Goal: Task Accomplishment & Management: Manage account settings

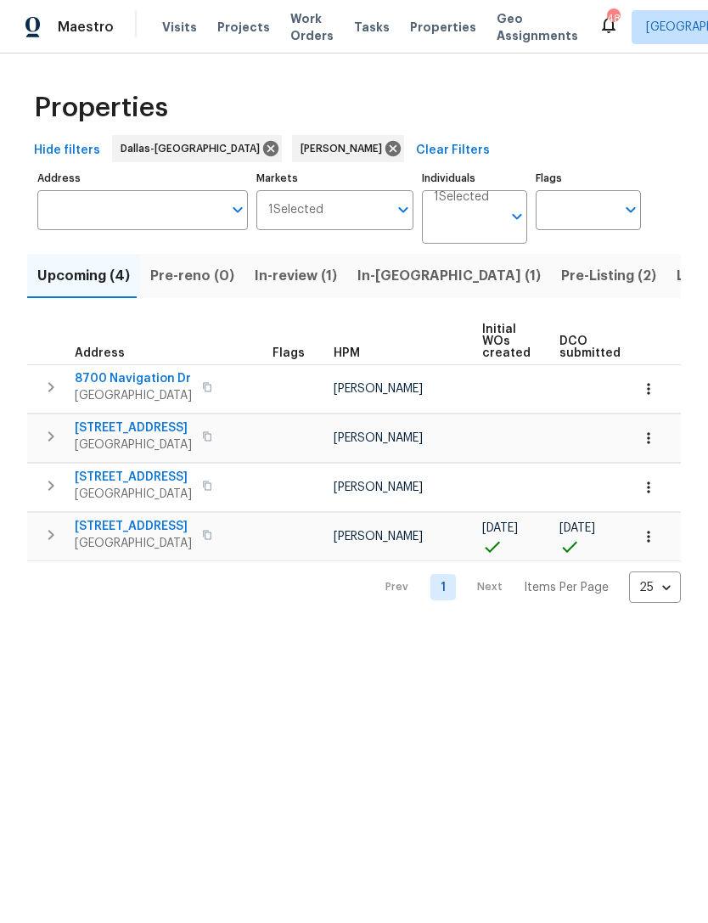
scroll to position [0, 3]
click at [145, 529] on span "7417 Cowhand Ct" at bounding box center [133, 526] width 117 height 17
click at [647, 535] on icon "button" at bounding box center [648, 536] width 17 height 17
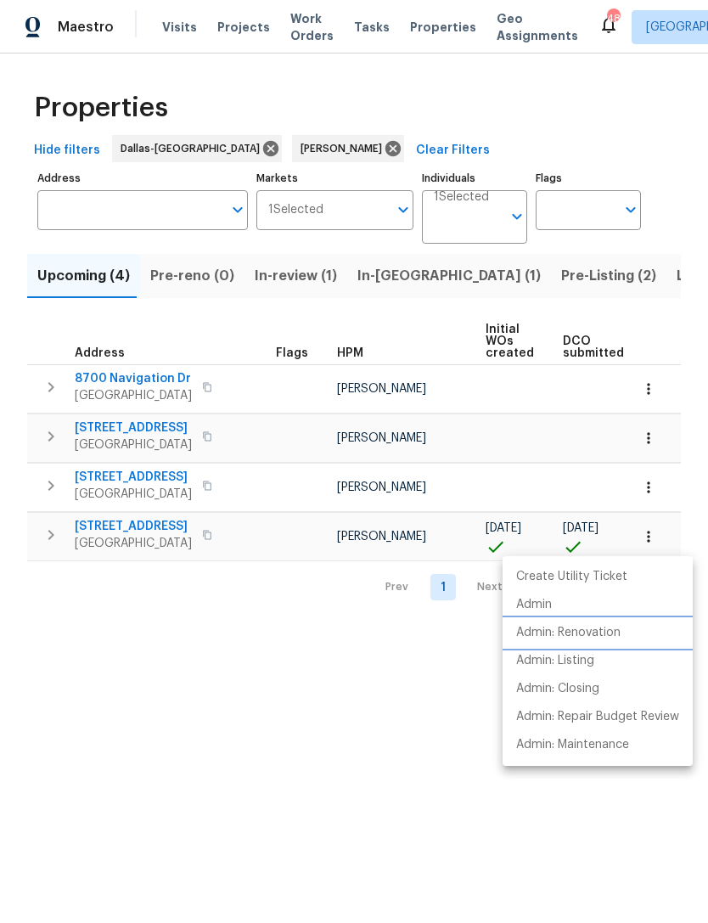
click at [583, 638] on p "Admin: Renovation" at bounding box center [568, 633] width 104 height 18
click at [132, 522] on div at bounding box center [354, 461] width 708 height 923
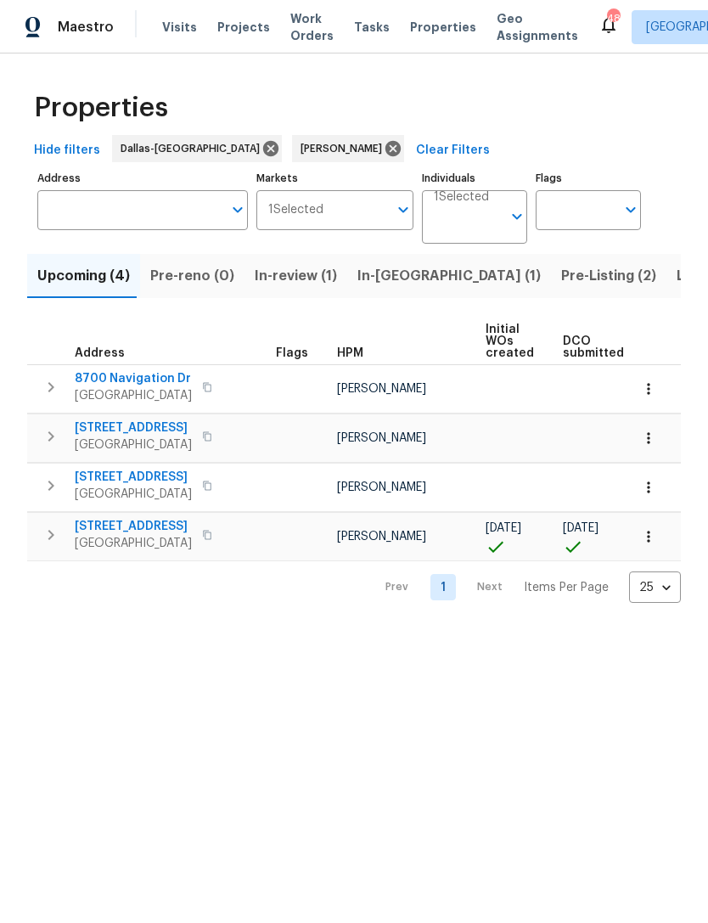
click at [137, 528] on span "7417 Cowhand Ct" at bounding box center [133, 526] width 117 height 17
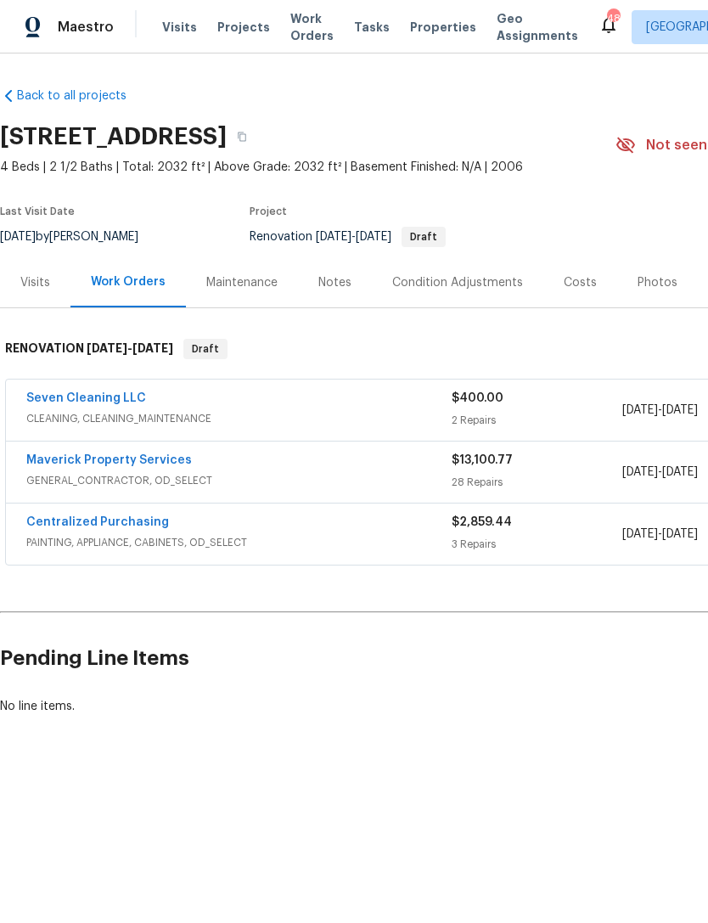
click at [582, 286] on div "Costs" at bounding box center [580, 282] width 33 height 17
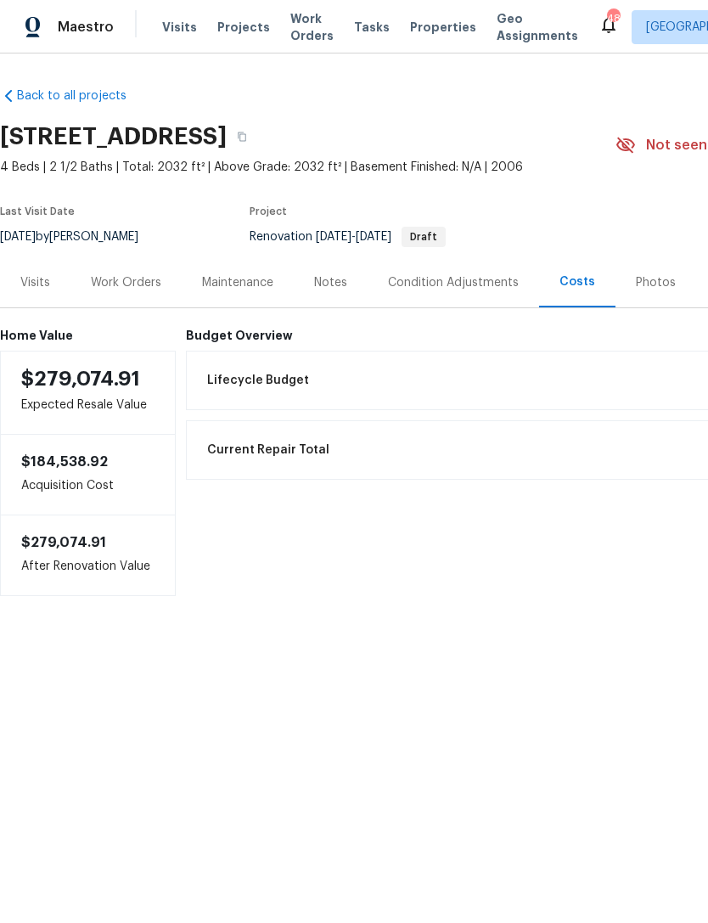
click at [136, 278] on div "Work Orders" at bounding box center [126, 282] width 70 height 17
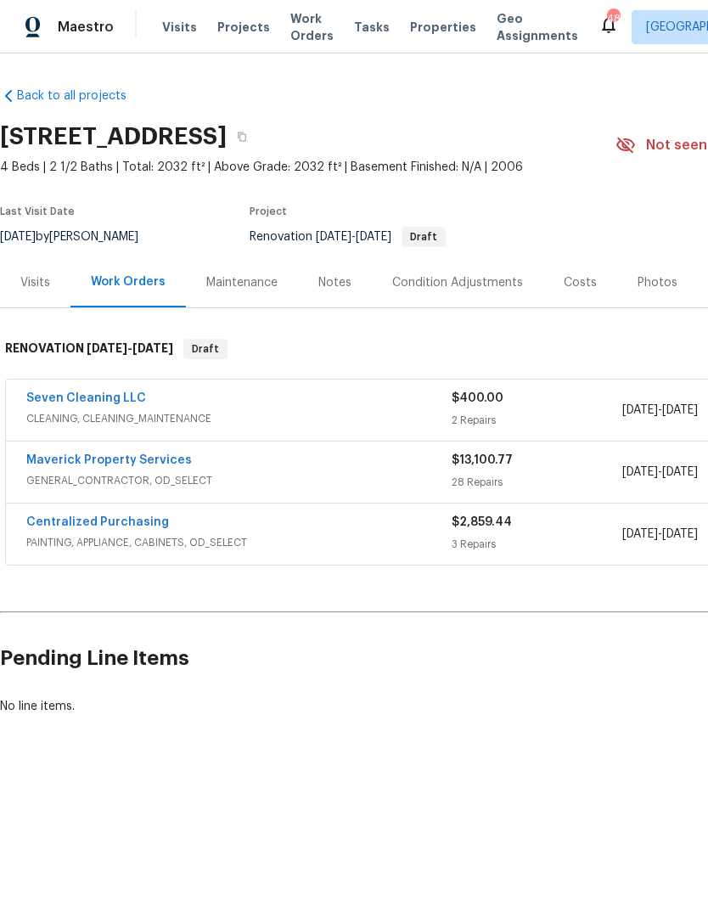
click at [328, 287] on div "Notes" at bounding box center [334, 282] width 33 height 17
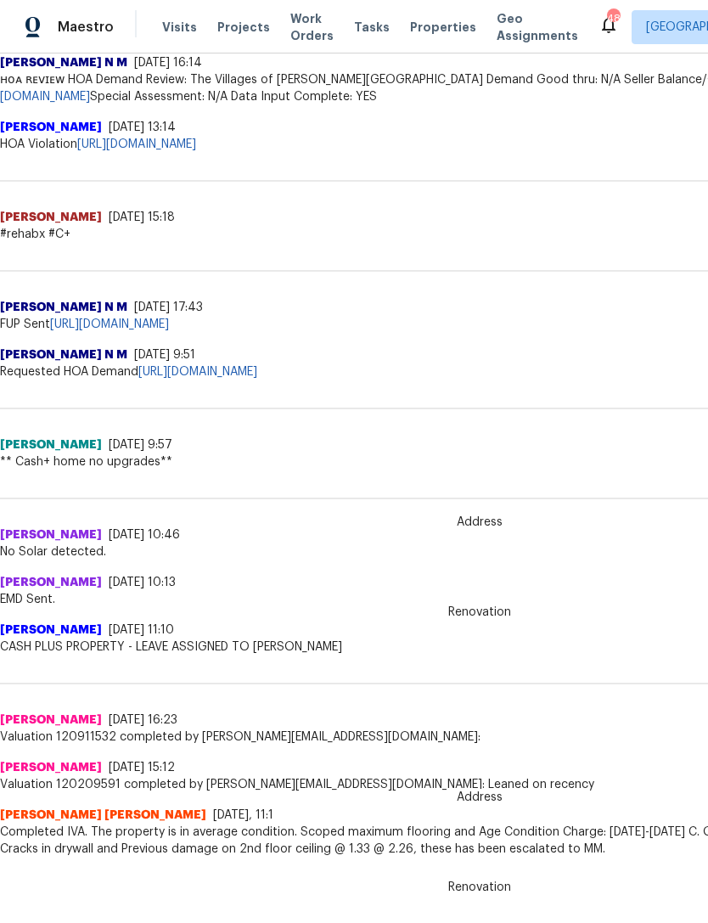
scroll to position [1031, 0]
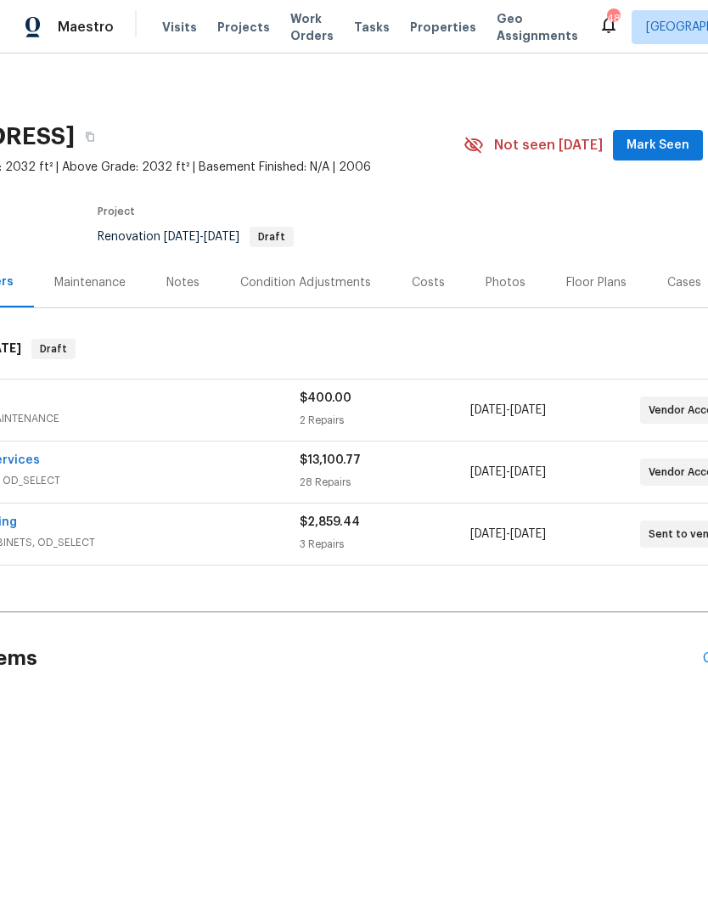
scroll to position [0, 177]
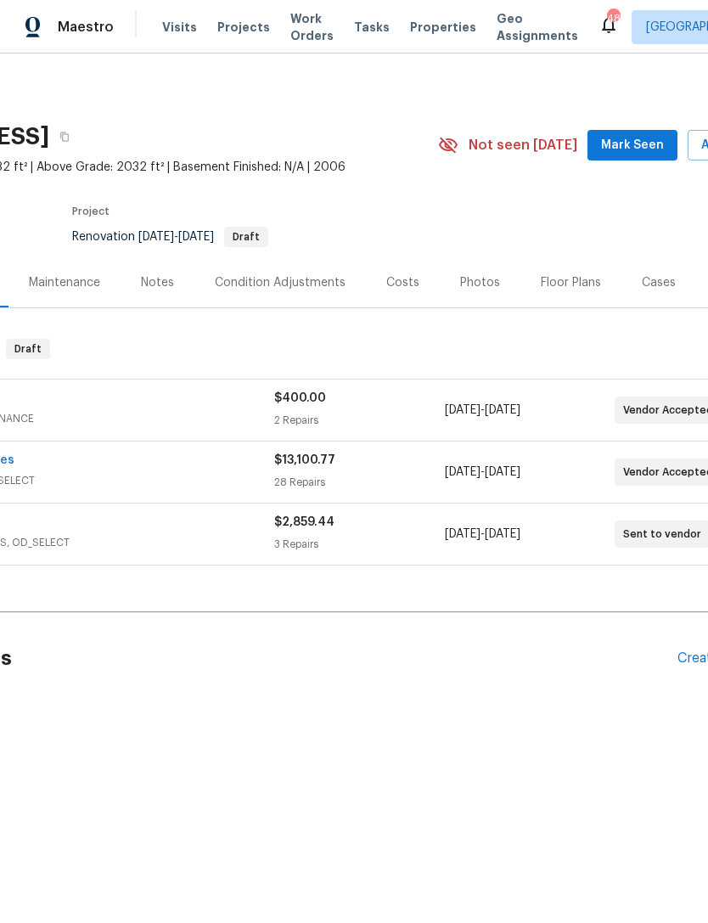
click at [644, 149] on span "Mark Seen" at bounding box center [632, 145] width 63 height 21
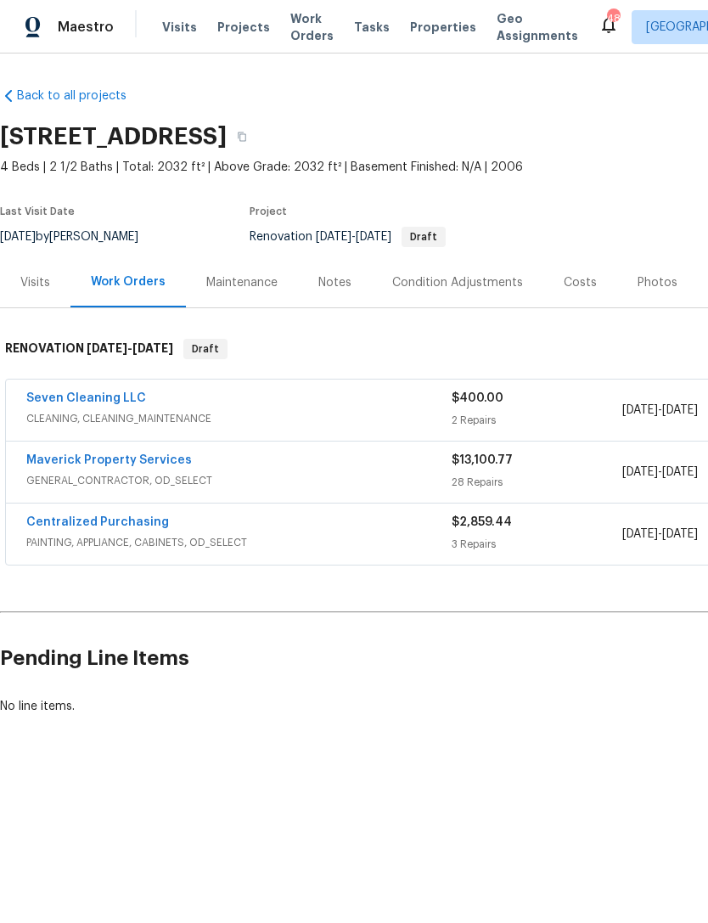
scroll to position [0, 0]
click at [166, 25] on span "Visits" at bounding box center [179, 27] width 35 height 17
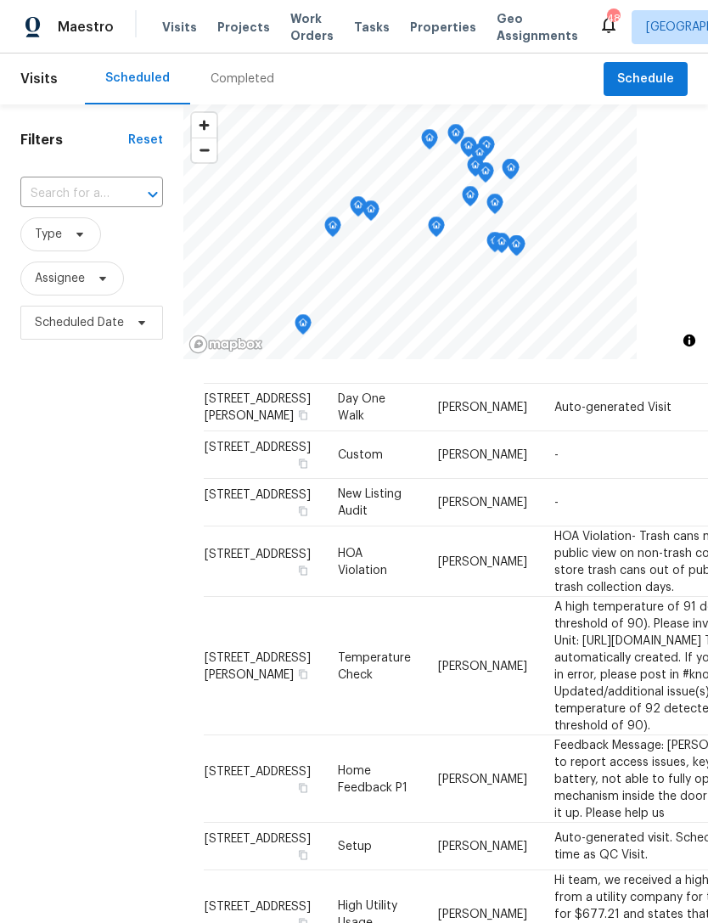
scroll to position [40, -1]
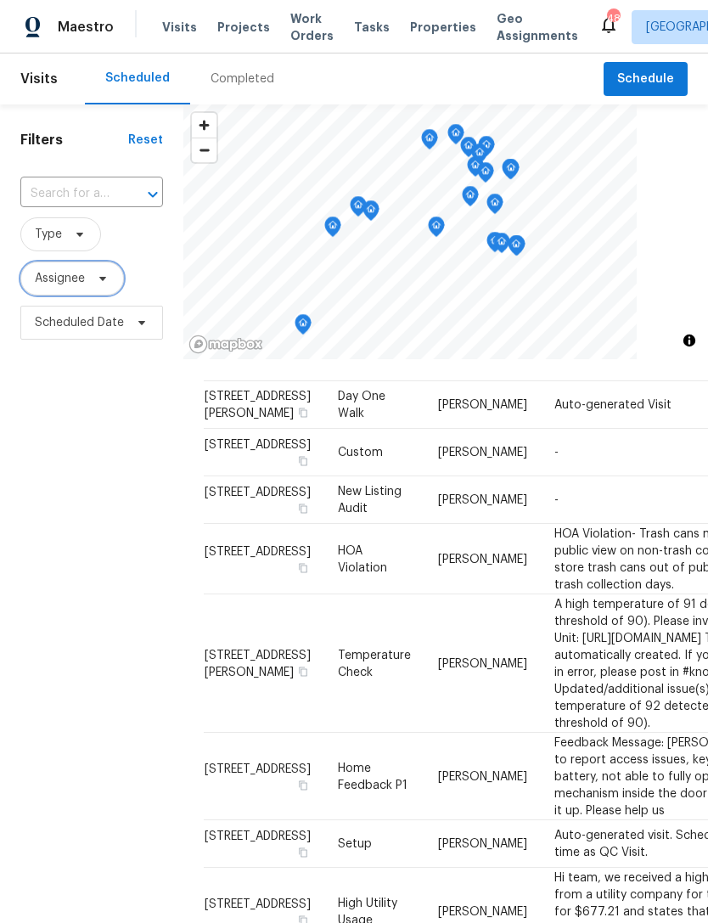
click at [102, 287] on span "Assignee" at bounding box center [72, 279] width 104 height 34
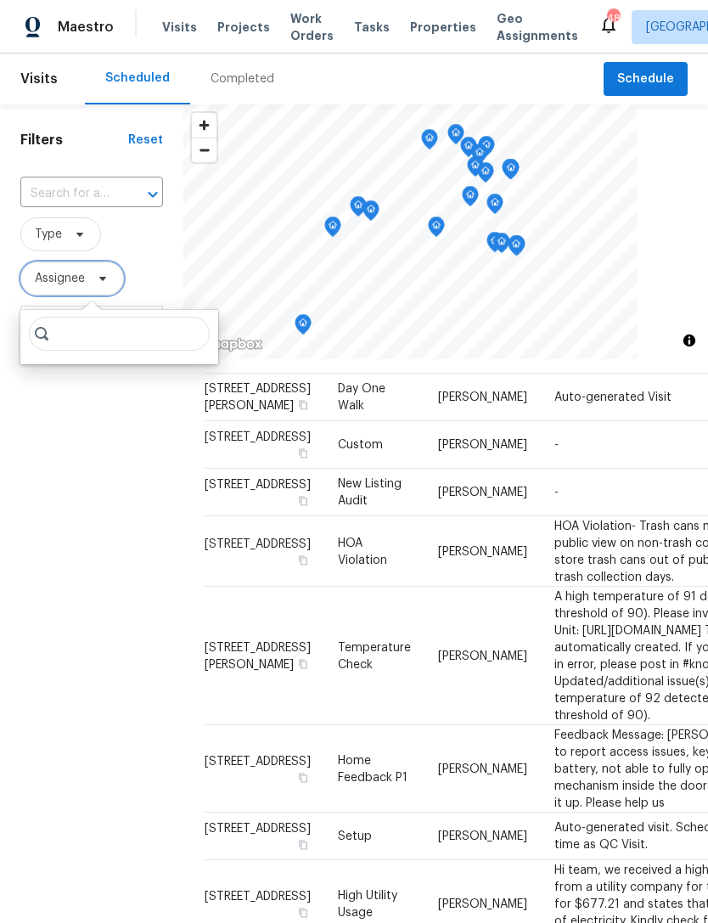
click at [102, 285] on icon at bounding box center [103, 279] width 14 height 14
click at [101, 285] on icon at bounding box center [103, 279] width 14 height 14
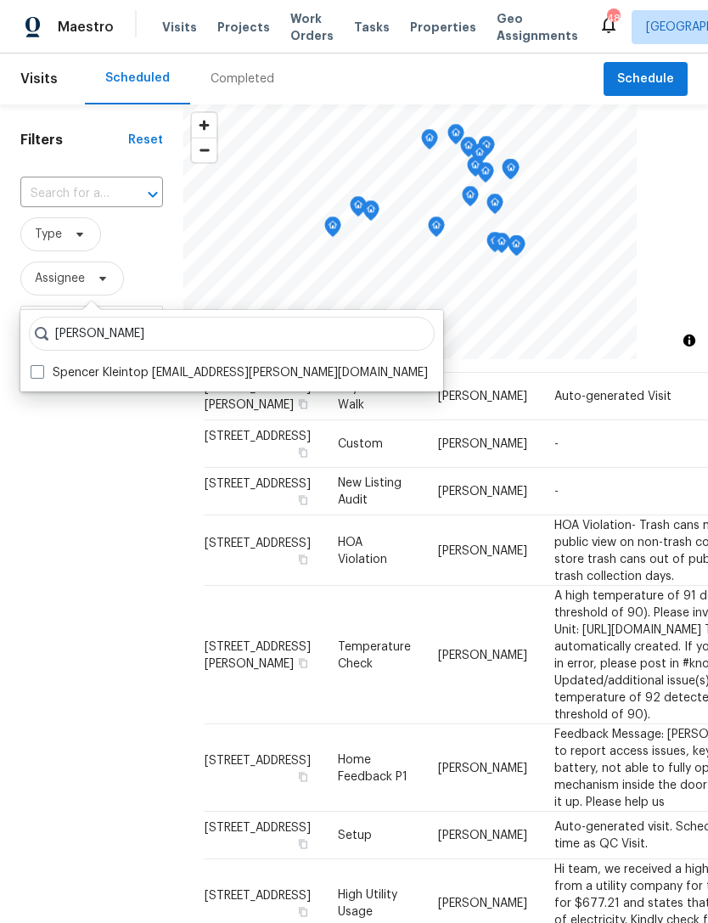
type input "[PERSON_NAME]"
click at [38, 368] on span at bounding box center [38, 372] width 14 height 14
click at [38, 368] on input "Spencer Kleintop [EMAIL_ADDRESS][PERSON_NAME][DOMAIN_NAME]" at bounding box center [36, 369] width 11 height 11
checkbox input "true"
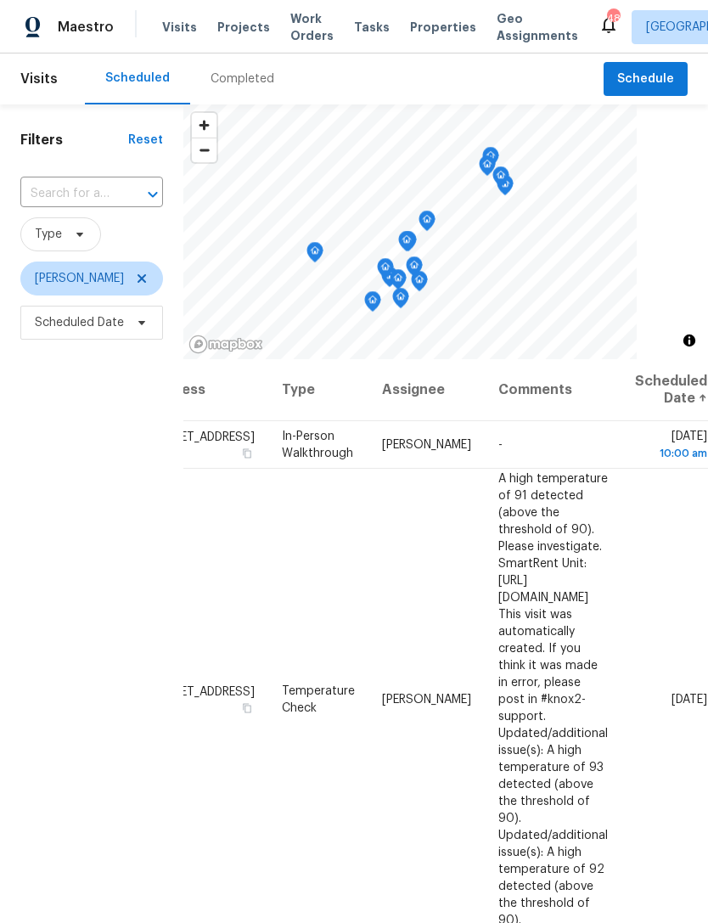
scroll to position [0, 152]
click at [0, 0] on icon at bounding box center [0, 0] width 0 height 0
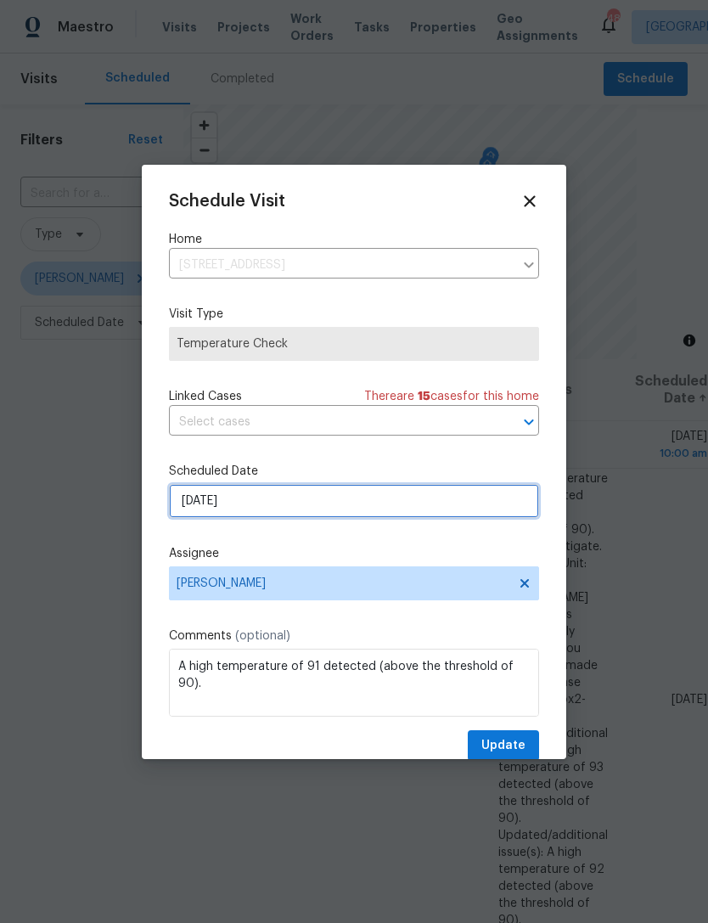
click at [330, 508] on input "[DATE]" at bounding box center [354, 501] width 370 height 34
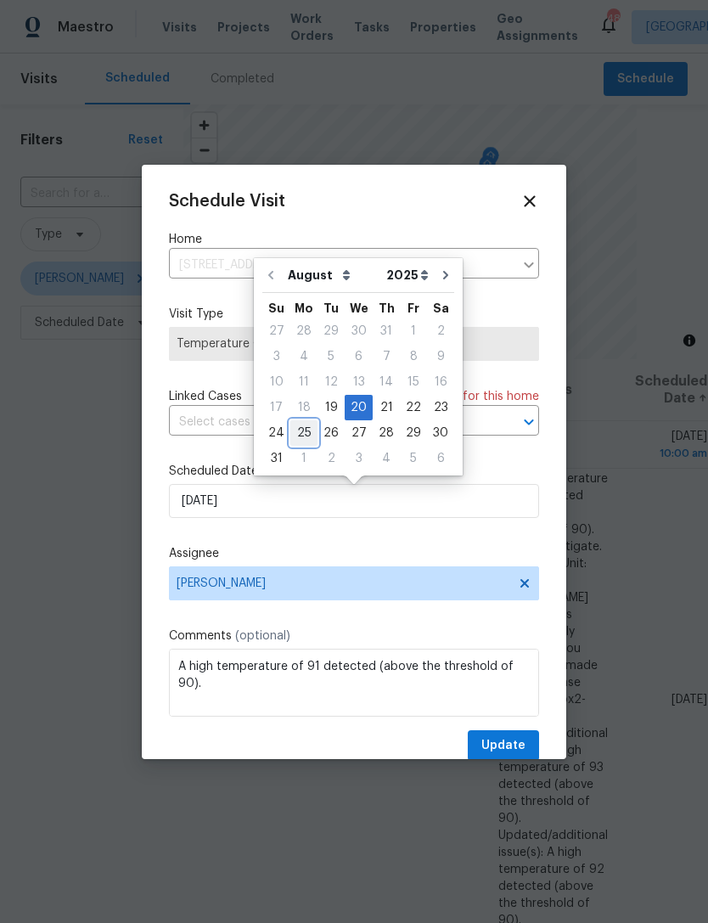
click at [312, 430] on div "25" at bounding box center [303, 433] width 27 height 24
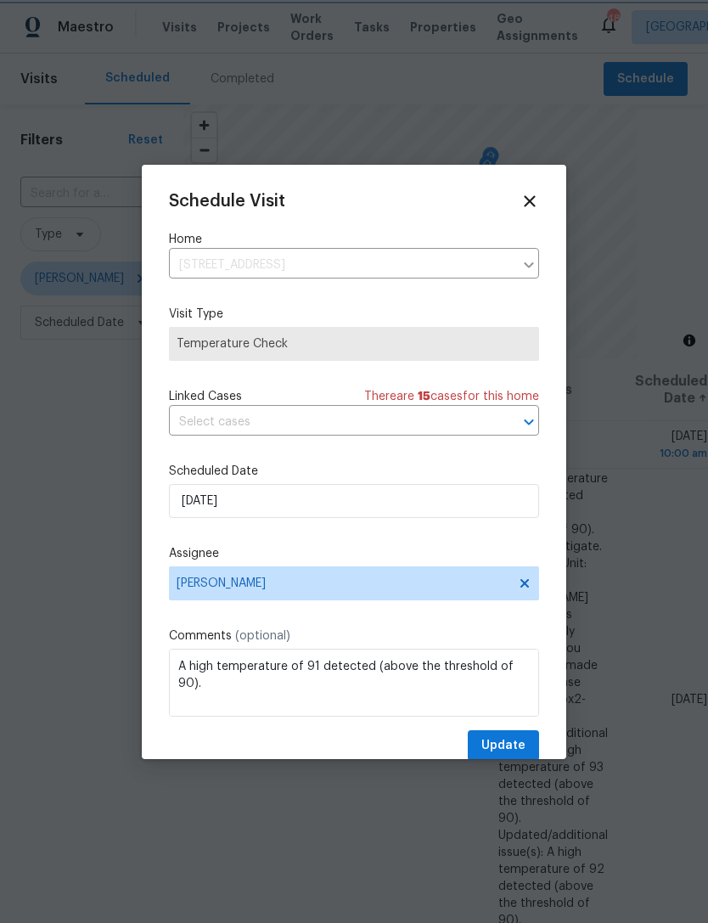
type input "[DATE]"
click at [513, 745] on span "Update" at bounding box center [503, 745] width 44 height 21
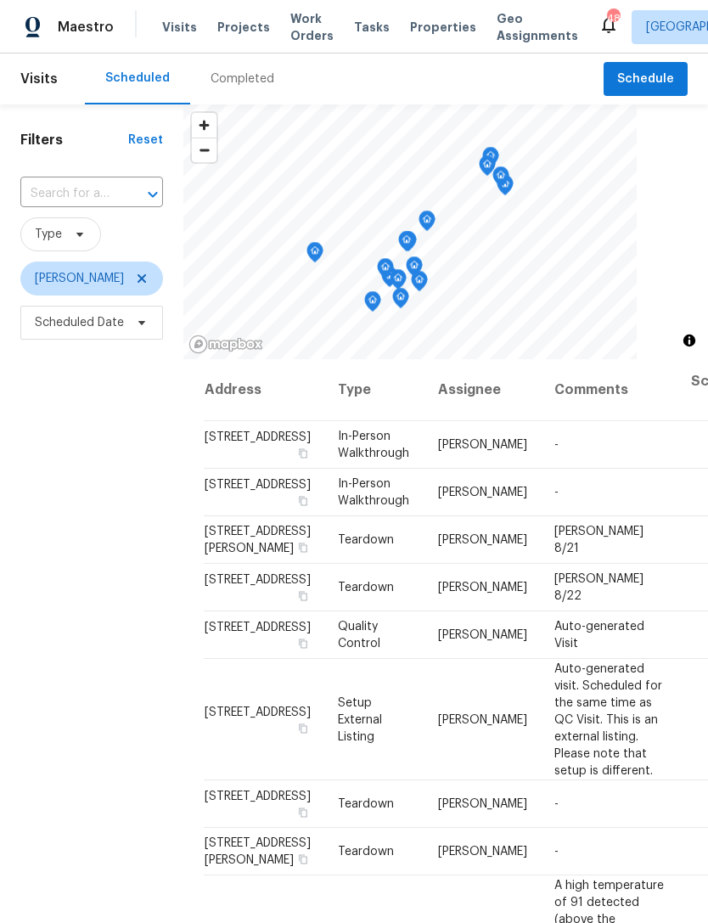
scroll to position [0, 0]
